Goal: Task Accomplishment & Management: Complete application form

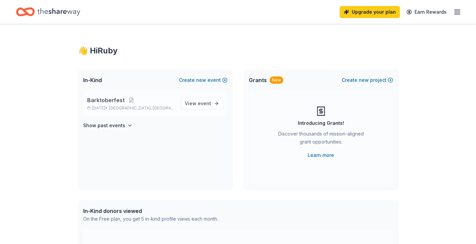
click at [125, 109] on span "[GEOGRAPHIC_DATA], [GEOGRAPHIC_DATA]" at bounding box center [142, 108] width 66 height 5
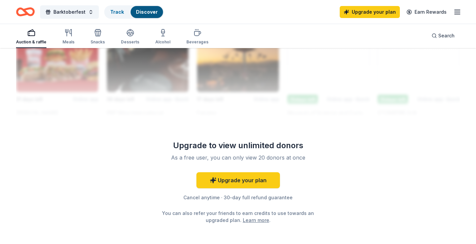
scroll to position [635, 0]
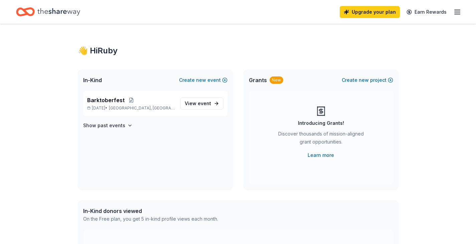
click at [205, 105] on span "event" at bounding box center [204, 104] width 13 height 6
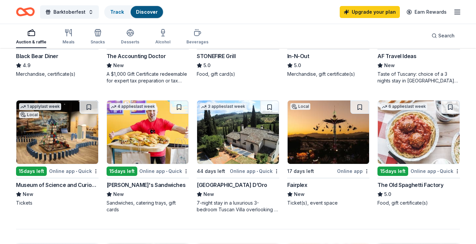
scroll to position [412, 0]
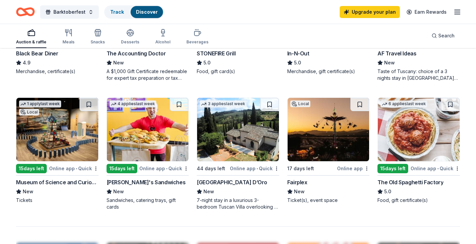
click at [72, 118] on img at bounding box center [57, 129] width 82 height 63
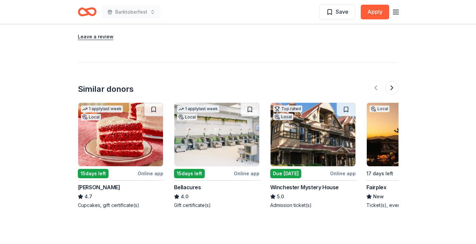
scroll to position [734, 0]
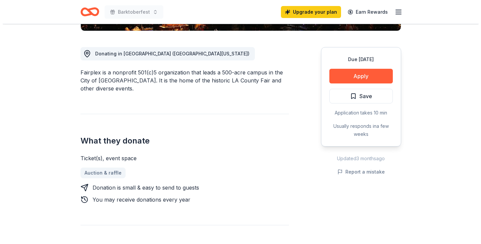
scroll to position [187, 0]
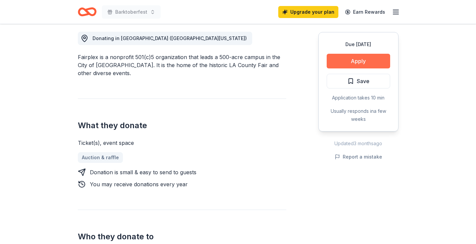
click at [379, 59] on button "Apply" at bounding box center [358, 61] width 63 height 15
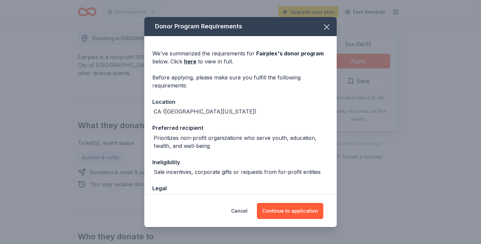
drag, startPoint x: 328, startPoint y: 65, endPoint x: 327, endPoint y: 69, distance: 4.2
click at [327, 69] on div "We've summarized the requirements for Fairplex 's donor program below. Click he…" at bounding box center [240, 150] width 192 height 228
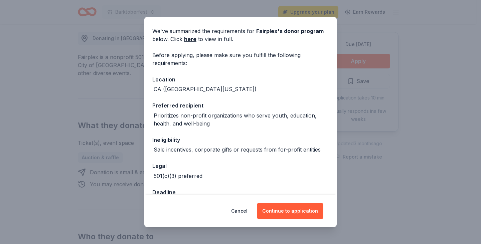
scroll to position [3, 0]
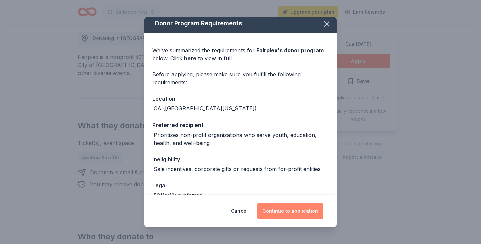
click at [295, 208] on button "Continue to application" at bounding box center [290, 211] width 67 height 16
